Goal: Information Seeking & Learning: Learn about a topic

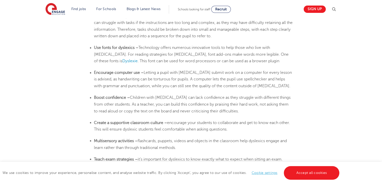
scroll to position [871, 0]
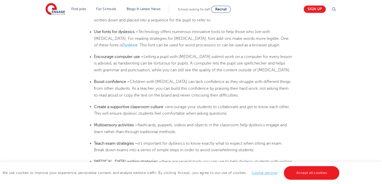
scroll to position [859, 0]
